Goal: Task Accomplishment & Management: Manage account settings

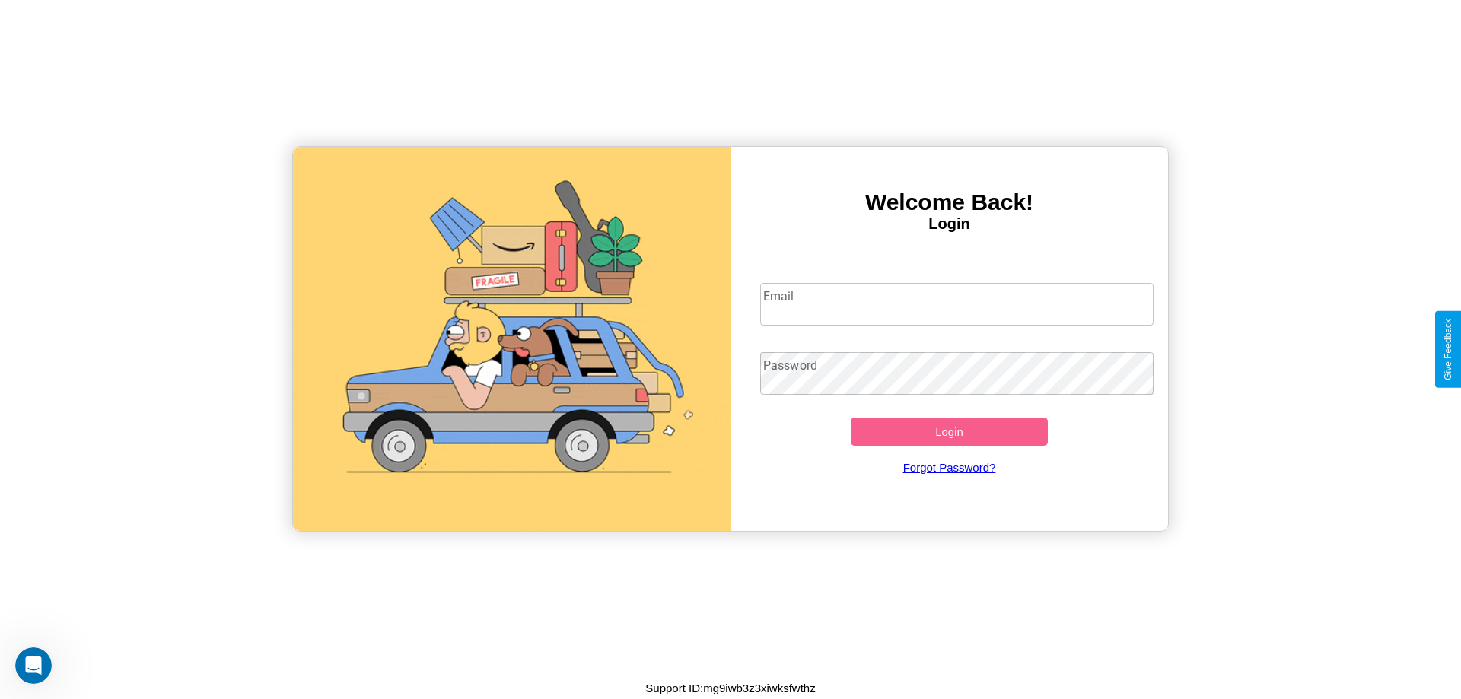
click at [957, 304] on input "Email" at bounding box center [957, 304] width 394 height 43
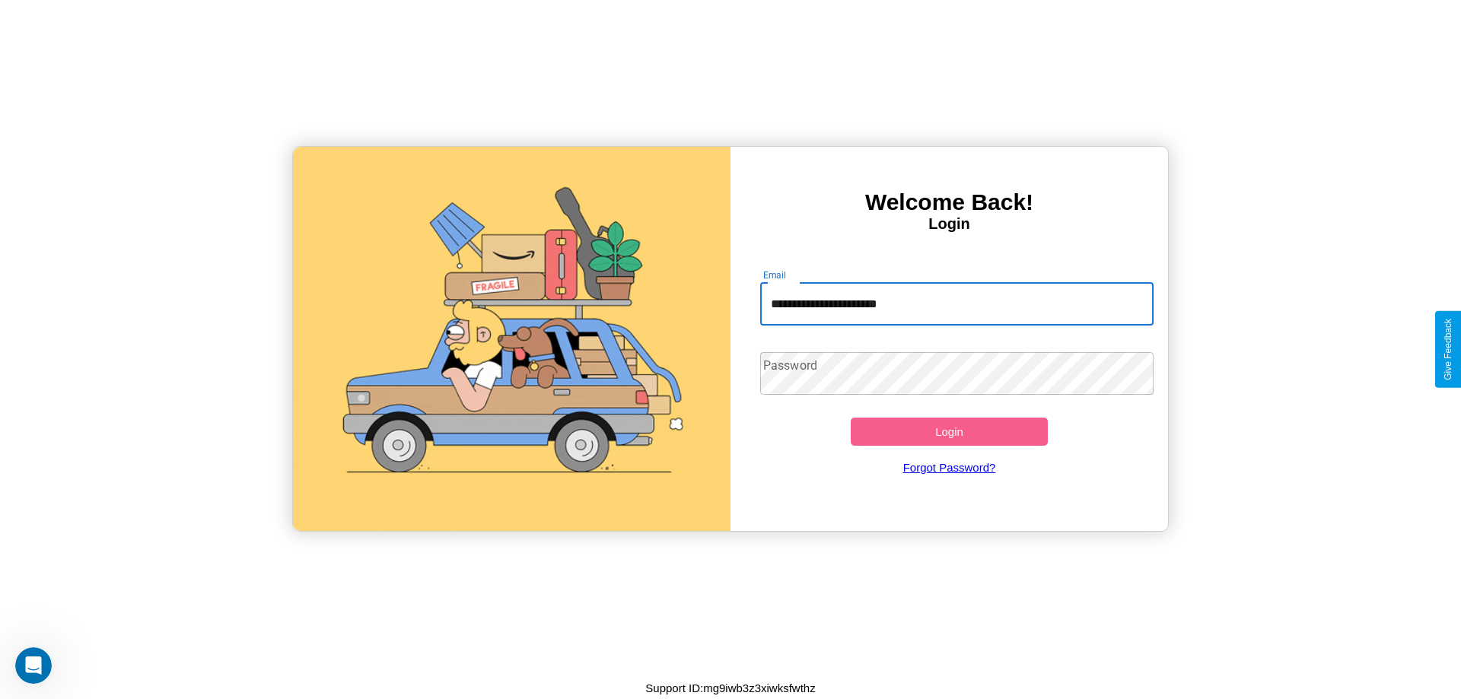
type input "**********"
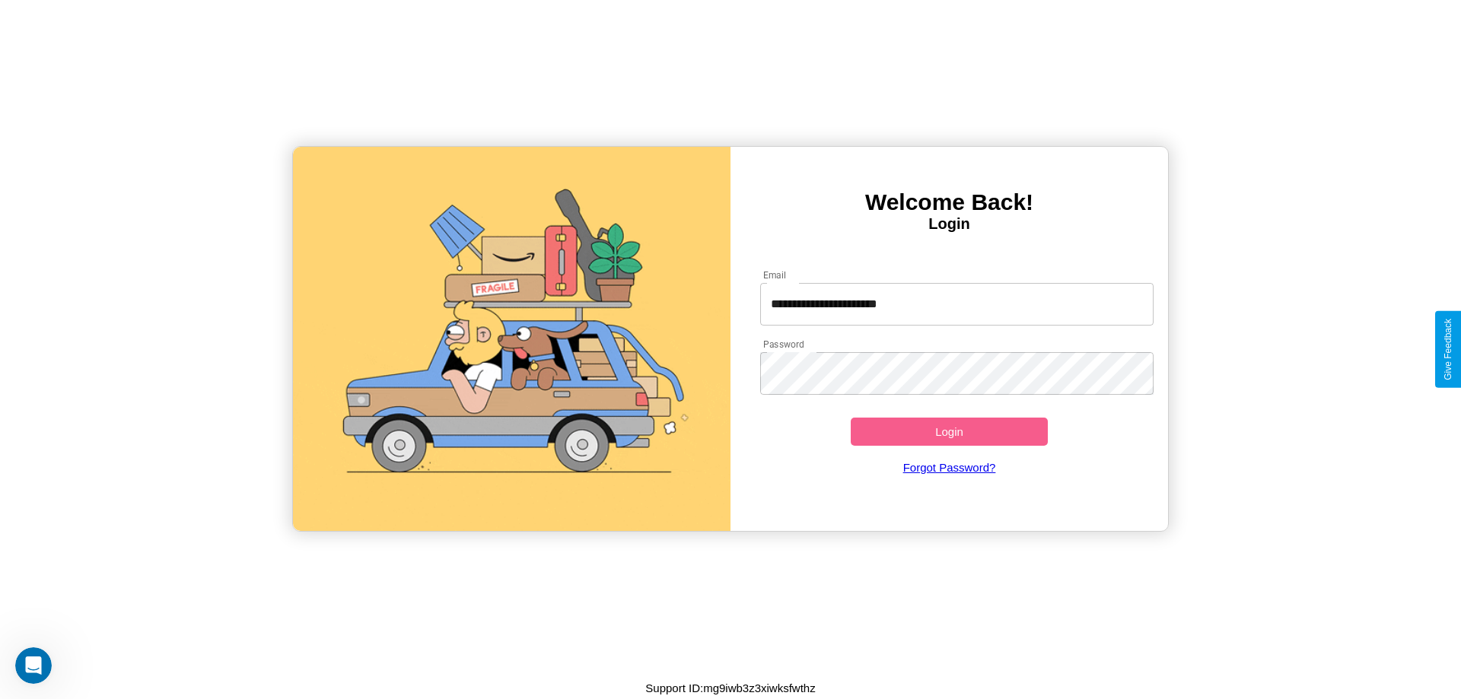
click at [949, 432] on button "Login" at bounding box center [949, 432] width 197 height 28
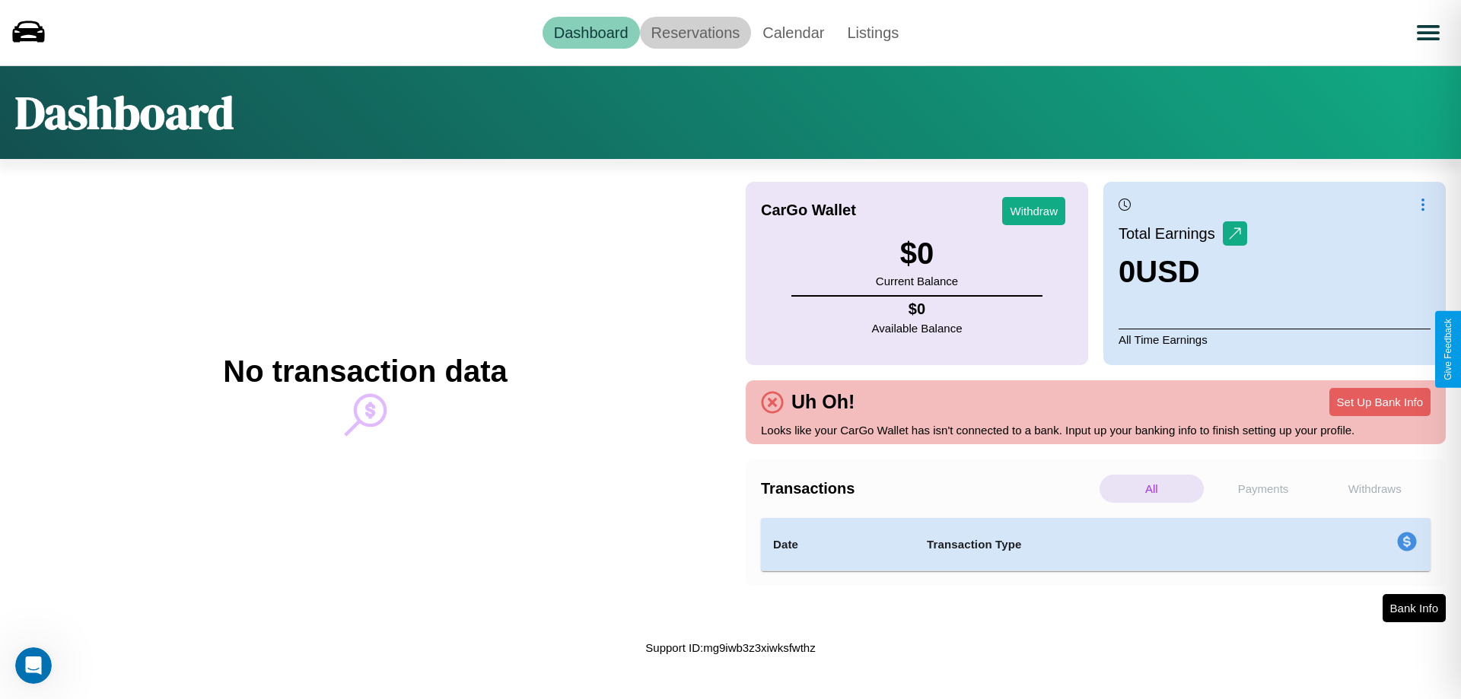
click at [695, 32] on link "Reservations" at bounding box center [696, 33] width 112 height 32
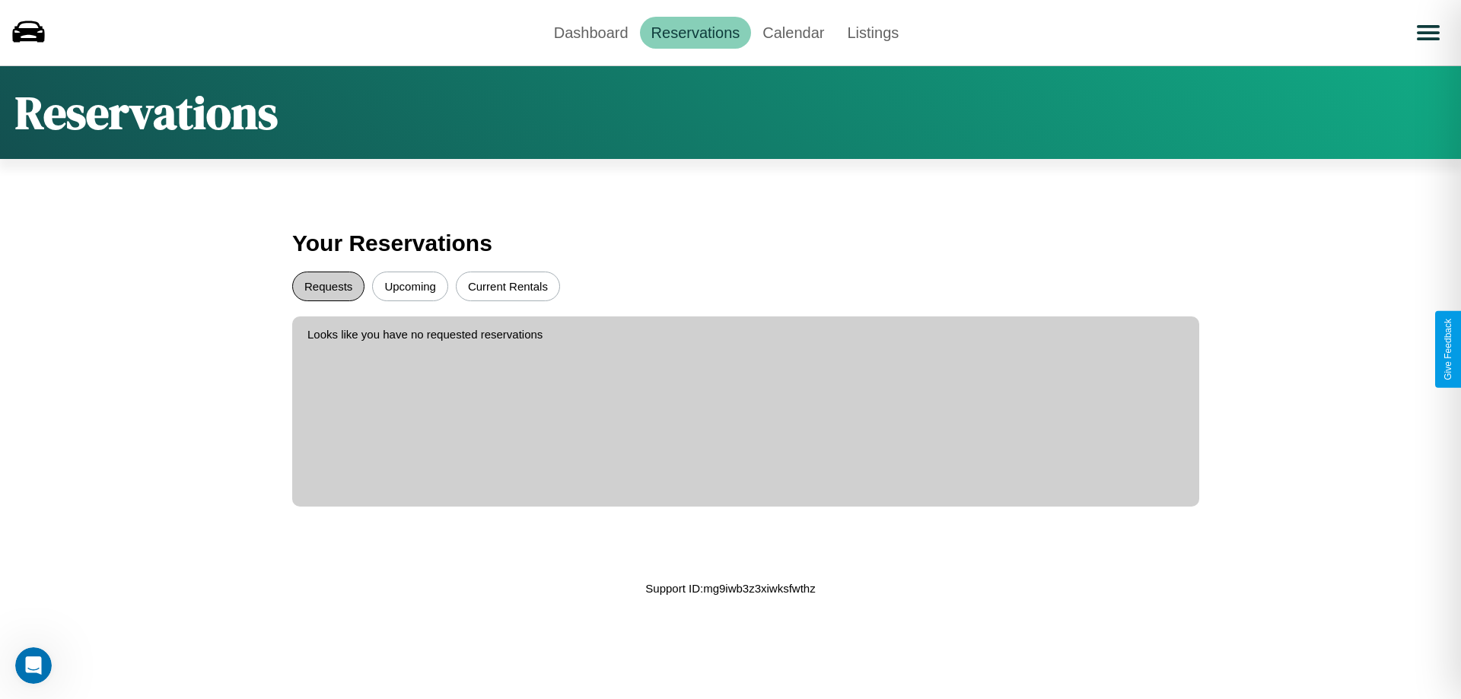
click at [328, 286] on button "Requests" at bounding box center [328, 287] width 72 height 30
click at [410, 286] on button "Upcoming" at bounding box center [410, 287] width 76 height 30
click at [793, 32] on link "Calendar" at bounding box center [793, 33] width 84 height 32
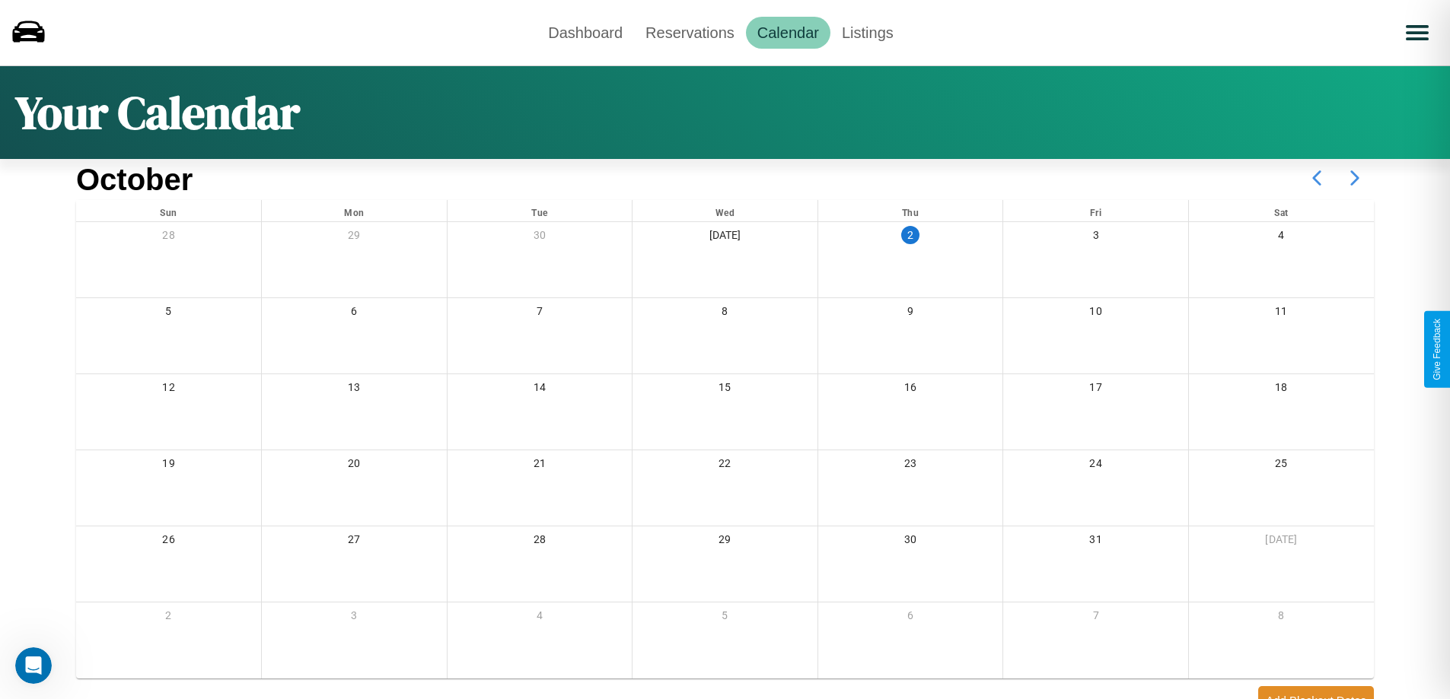
click at [1355, 178] on icon at bounding box center [1355, 178] width 38 height 38
